Goal: Task Accomplishment & Management: Use online tool/utility

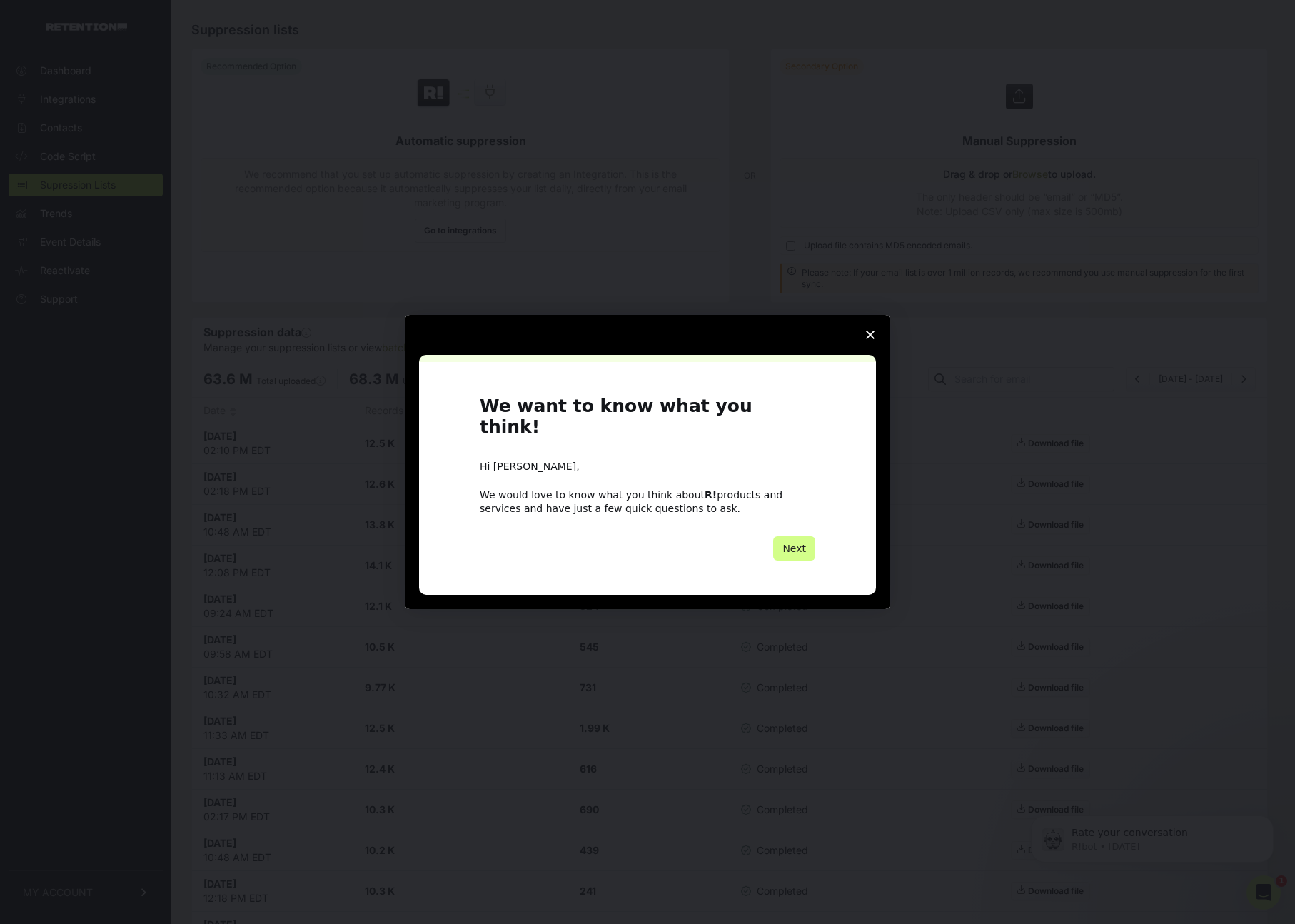
click at [874, 349] on span "Close survey" at bounding box center [870, 334] width 40 height 40
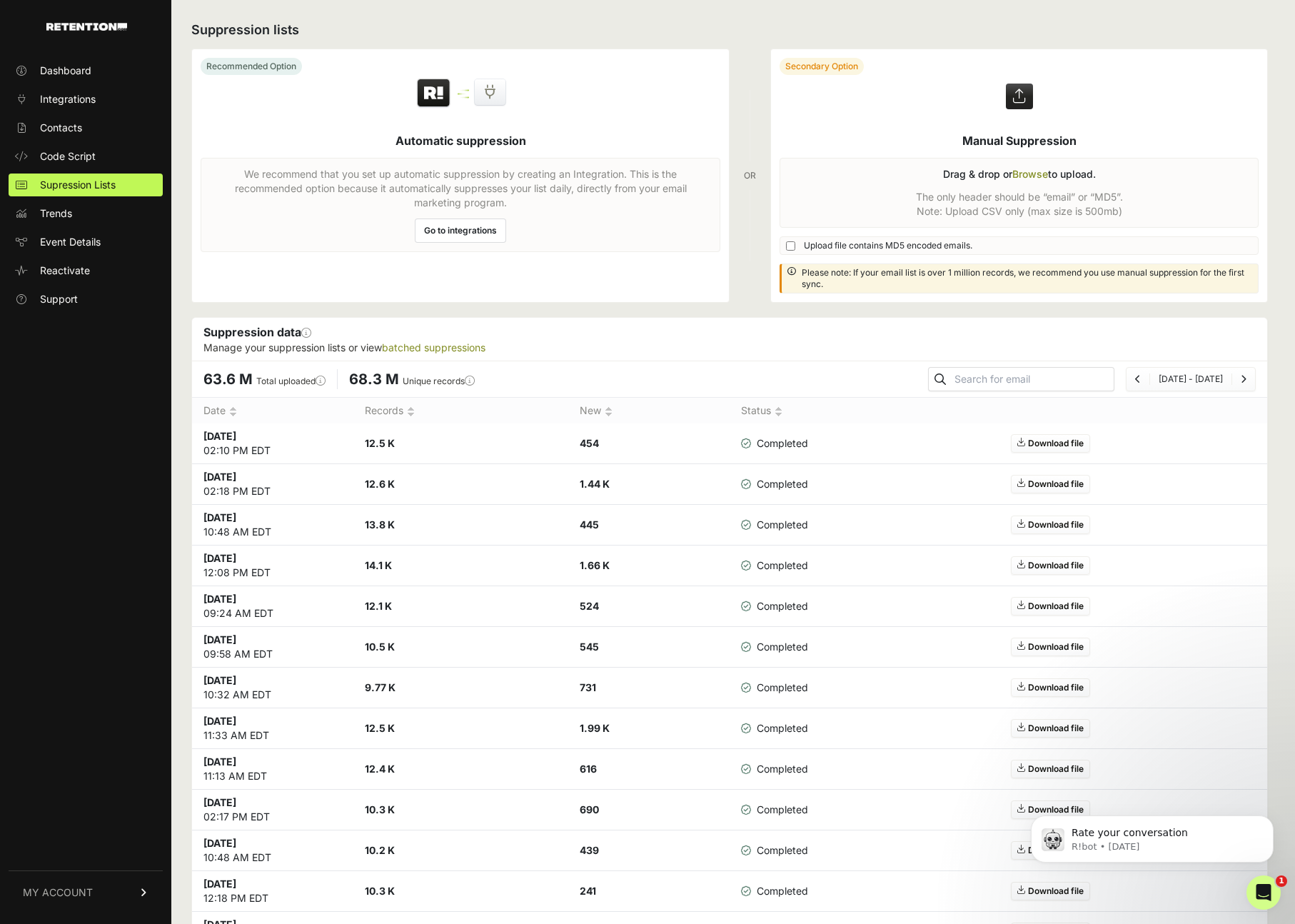
click at [1027, 174] on label at bounding box center [1018, 175] width 496 height 252
click at [0, 0] on input "file" at bounding box center [0, 0] width 0 height 0
click at [1028, 176] on label at bounding box center [1018, 175] width 496 height 252
click at [0, 0] on input "file" at bounding box center [0, 0] width 0 height 0
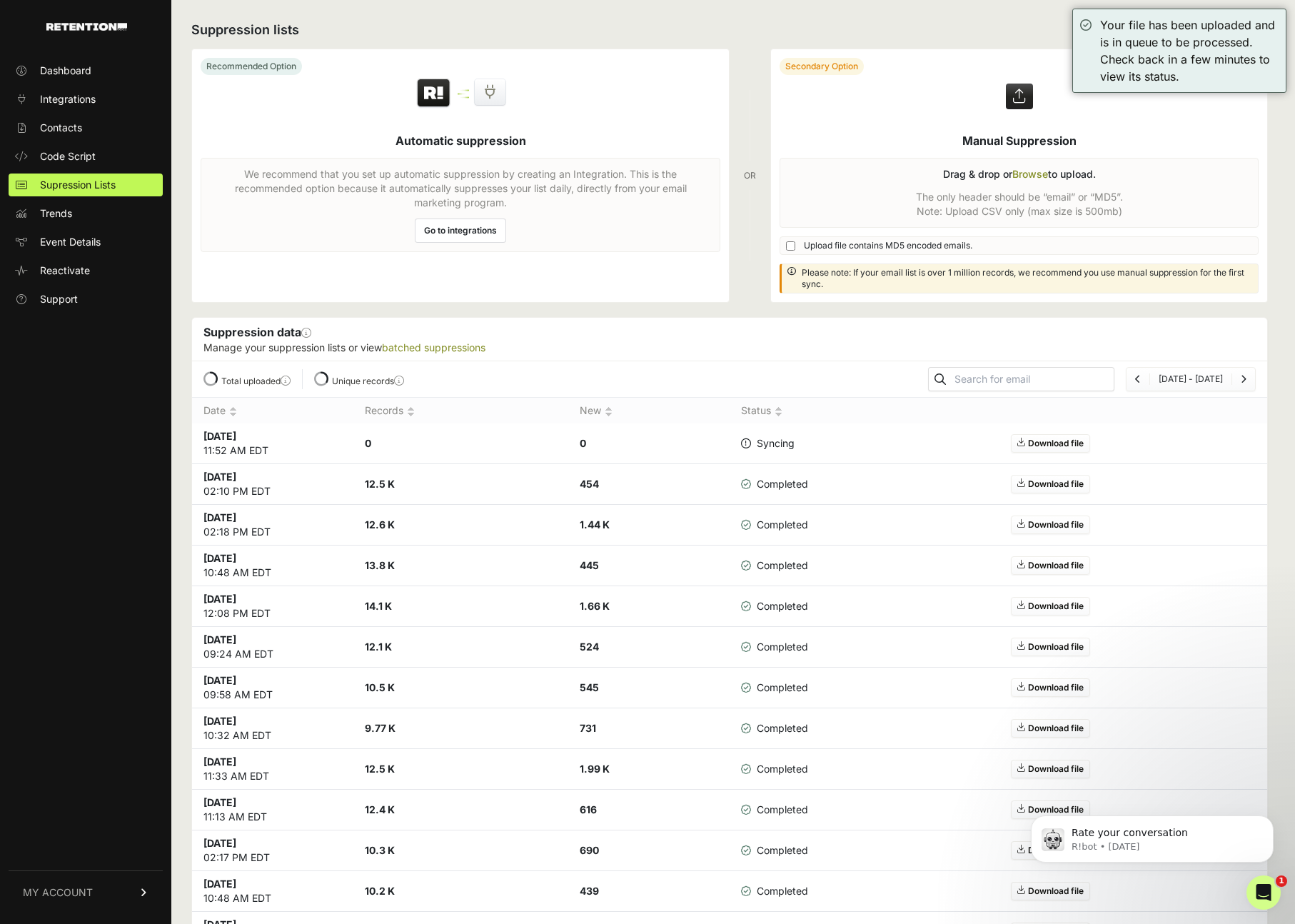
click at [900, 245] on span "Upload file contains MD5 encoded emails." at bounding box center [887, 246] width 169 height 11
click at [795, 245] on input "Upload file contains MD5 encoded emails." at bounding box center [790, 246] width 9 height 9
checkbox input "true"
click at [1270, 817] on icon "Dismiss notification" at bounding box center [1270, 819] width 8 height 8
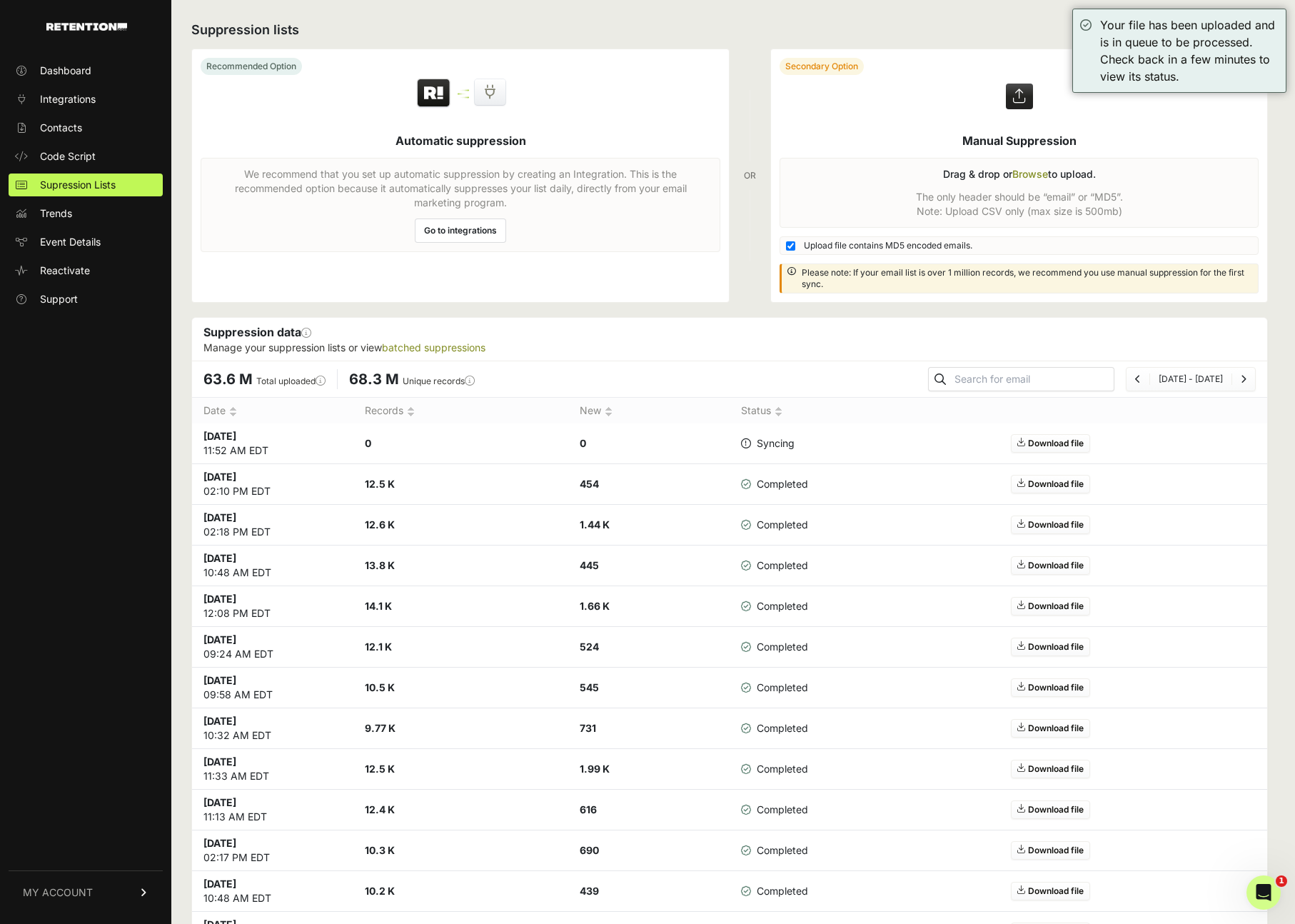
click at [1024, 174] on label at bounding box center [1018, 175] width 496 height 252
click at [0, 0] on input "file" at bounding box center [0, 0] width 0 height 0
click at [986, 18] on div "Suppression lists Recommended Option Automatic suppression We recommend that yo…" at bounding box center [729, 615] width 1116 height 1230
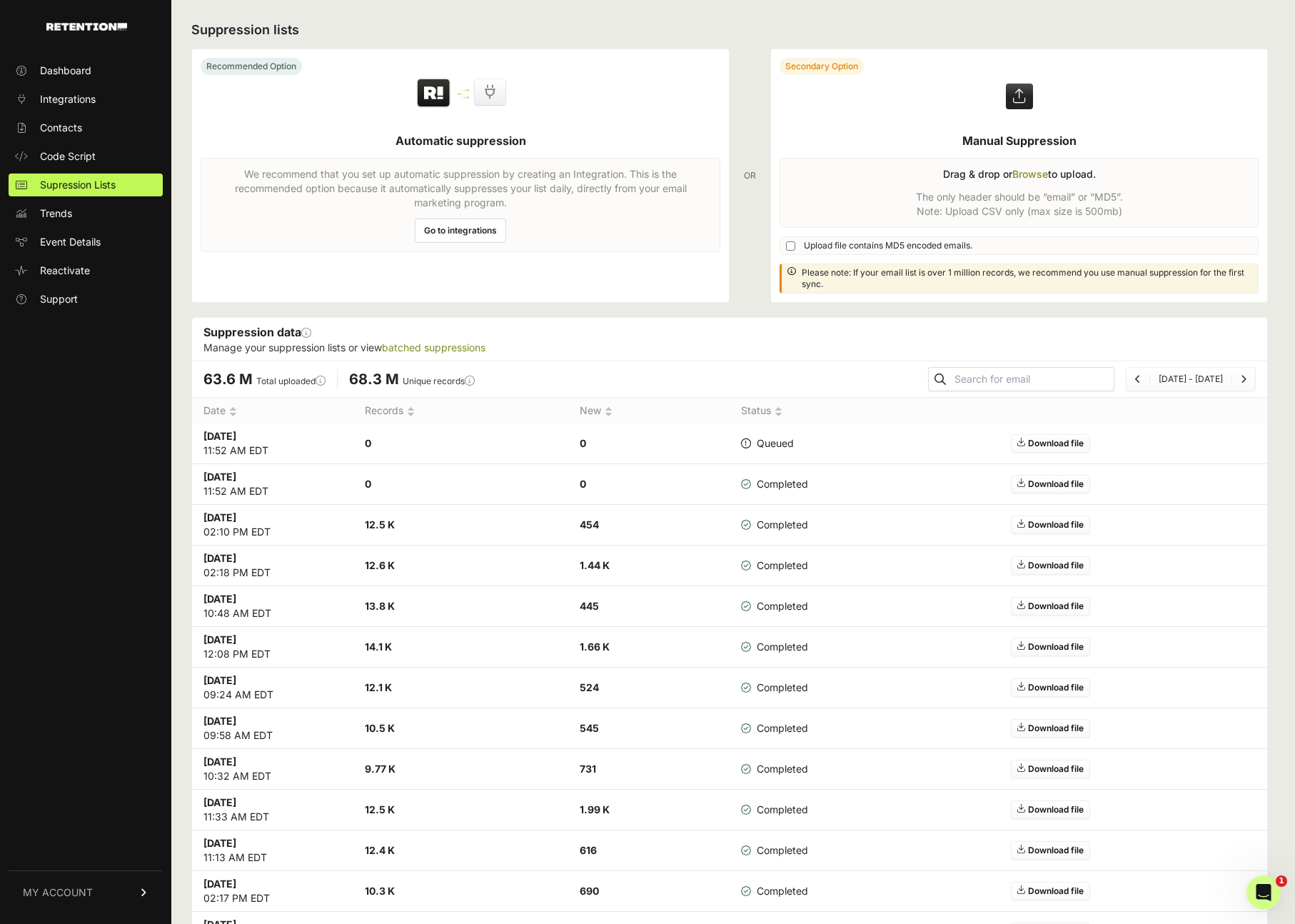
click at [1093, 303] on div "Suppression lists Recommended Option Automatic suppression We recommend that yo…" at bounding box center [729, 615] width 1116 height 1230
click at [499, 478] on td "0" at bounding box center [461, 484] width 215 height 41
click at [579, 485] on strong "0" at bounding box center [582, 483] width 7 height 12
click at [1019, 170] on label at bounding box center [1018, 175] width 496 height 252
click at [0, 0] on input "file" at bounding box center [0, 0] width 0 height 0
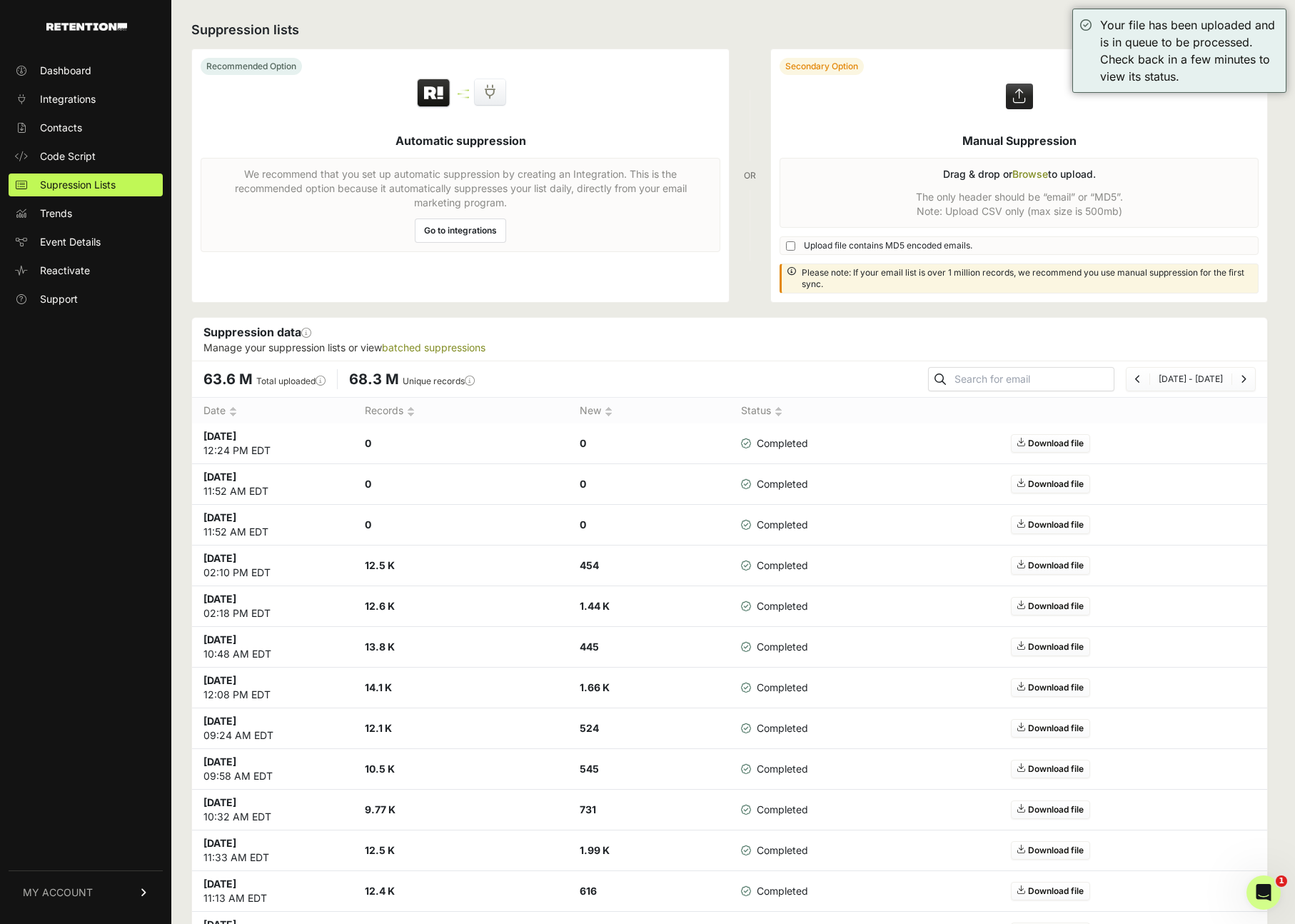
click at [760, 15] on div "Suppression lists Recommended Option Automatic suppression We recommend that yo…" at bounding box center [729, 636] width 1116 height 1272
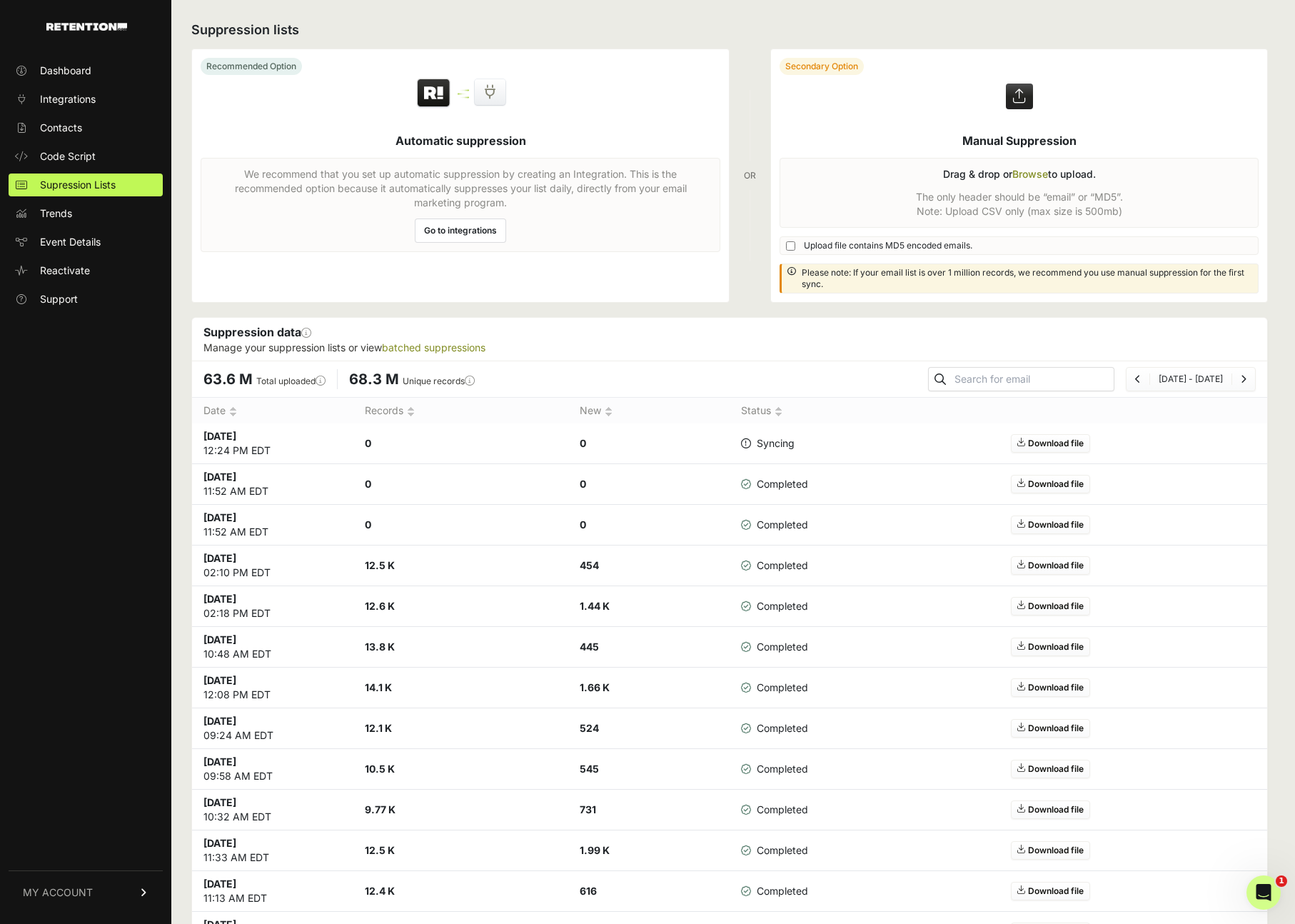
click at [935, 37] on h2 "Suppression lists" at bounding box center [729, 29] width 1076 height 20
click at [673, 304] on div "Suppression lists Recommended Option Automatic suppression We recommend that yo…" at bounding box center [729, 636] width 1116 height 1272
click at [140, 736] on div "Dashboard Integrations Contacts Code Script Supression Lists Trends Event Detai…" at bounding box center [86, 483] width 171 height 877
click at [186, 738] on div "Suppression lists Recommended Option Automatic suppression We recommend that yo…" at bounding box center [729, 636] width 1116 height 1272
click at [138, 735] on div "Dashboard Integrations Contacts Code Script Supression Lists Trends Event Detai…" at bounding box center [86, 483] width 171 height 877
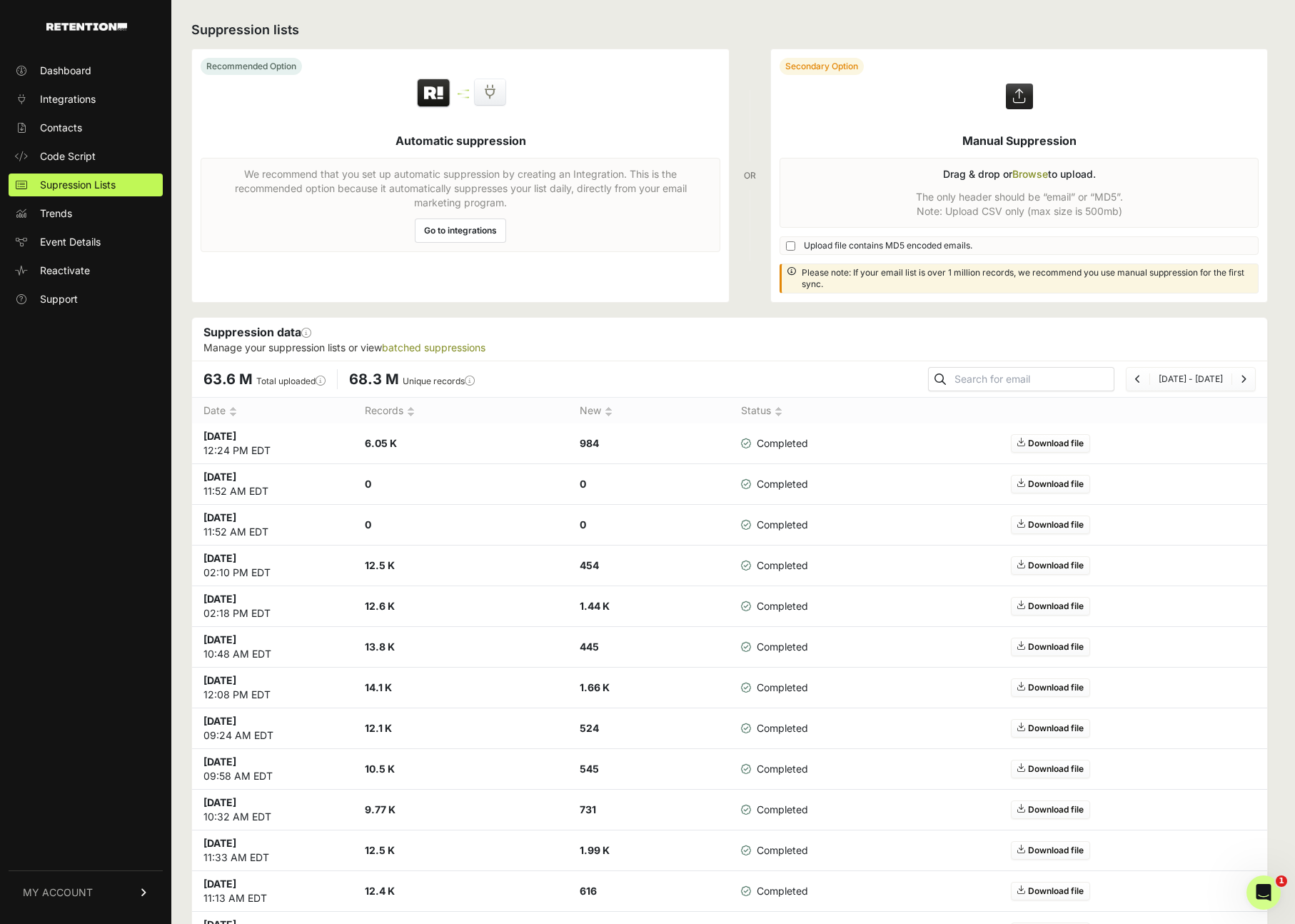
click at [185, 730] on div "Suppression lists Recommended Option Automatic suppression We recommend that yo…" at bounding box center [729, 636] width 1116 height 1272
click at [139, 731] on div "Dashboard Integrations Contacts Code Script Supression Lists Trends Event Detai…" at bounding box center [86, 483] width 171 height 877
click at [176, 732] on div "Suppression lists Recommended Option Automatic suppression We recommend that yo…" at bounding box center [729, 636] width 1116 height 1272
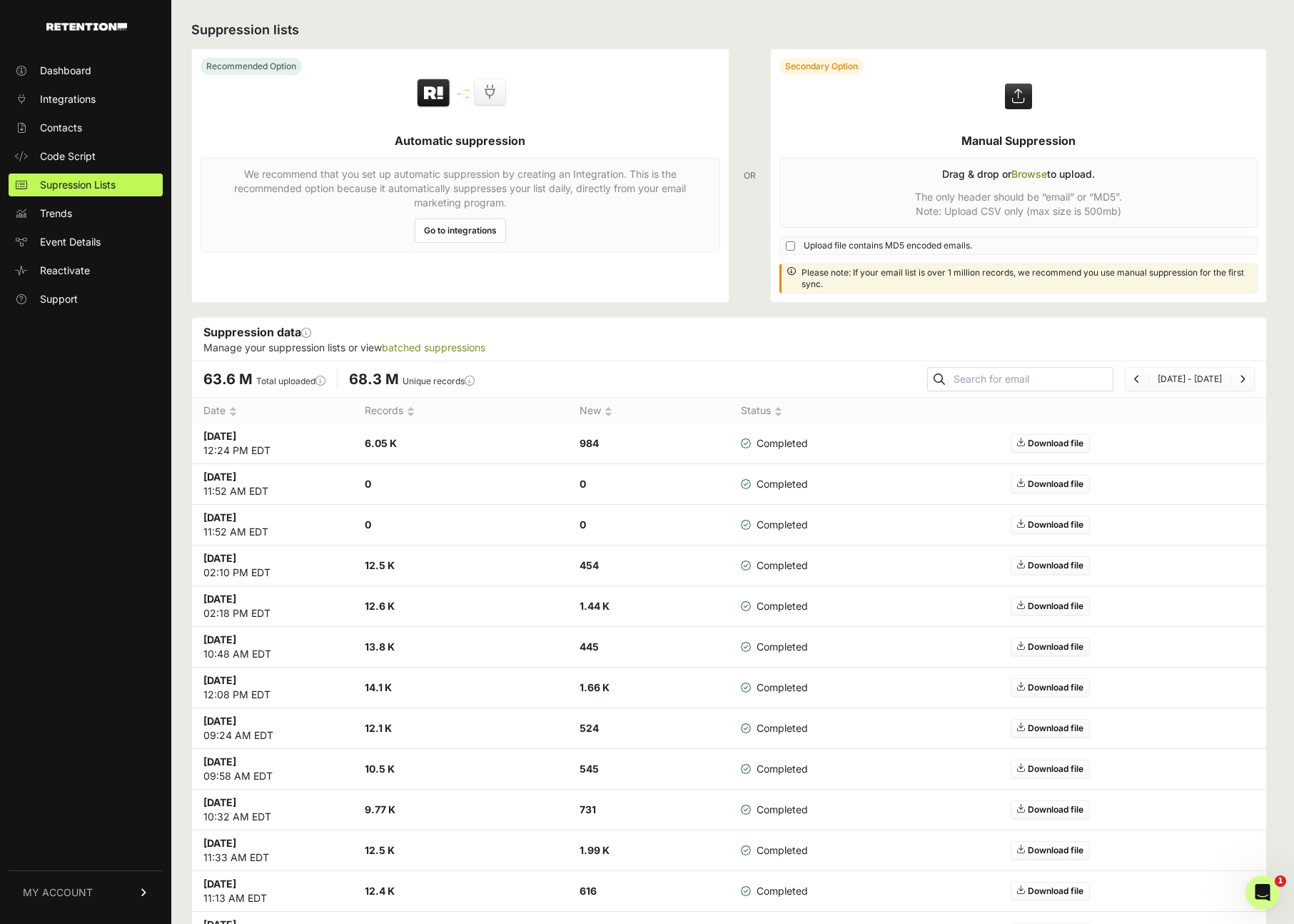
click at [52, 667] on div "Dashboard Integrations Contacts Code Script Supression Lists Trends Event Detai…" at bounding box center [86, 483] width 171 height 877
click at [91, 650] on div "Dashboard Integrations Contacts Code Script Supression Lists Trends Event Detai…" at bounding box center [86, 483] width 171 height 877
click at [1120, 38] on h2 "Suppression lists" at bounding box center [728, 29] width 1074 height 20
